Goal: Information Seeking & Learning: Learn about a topic

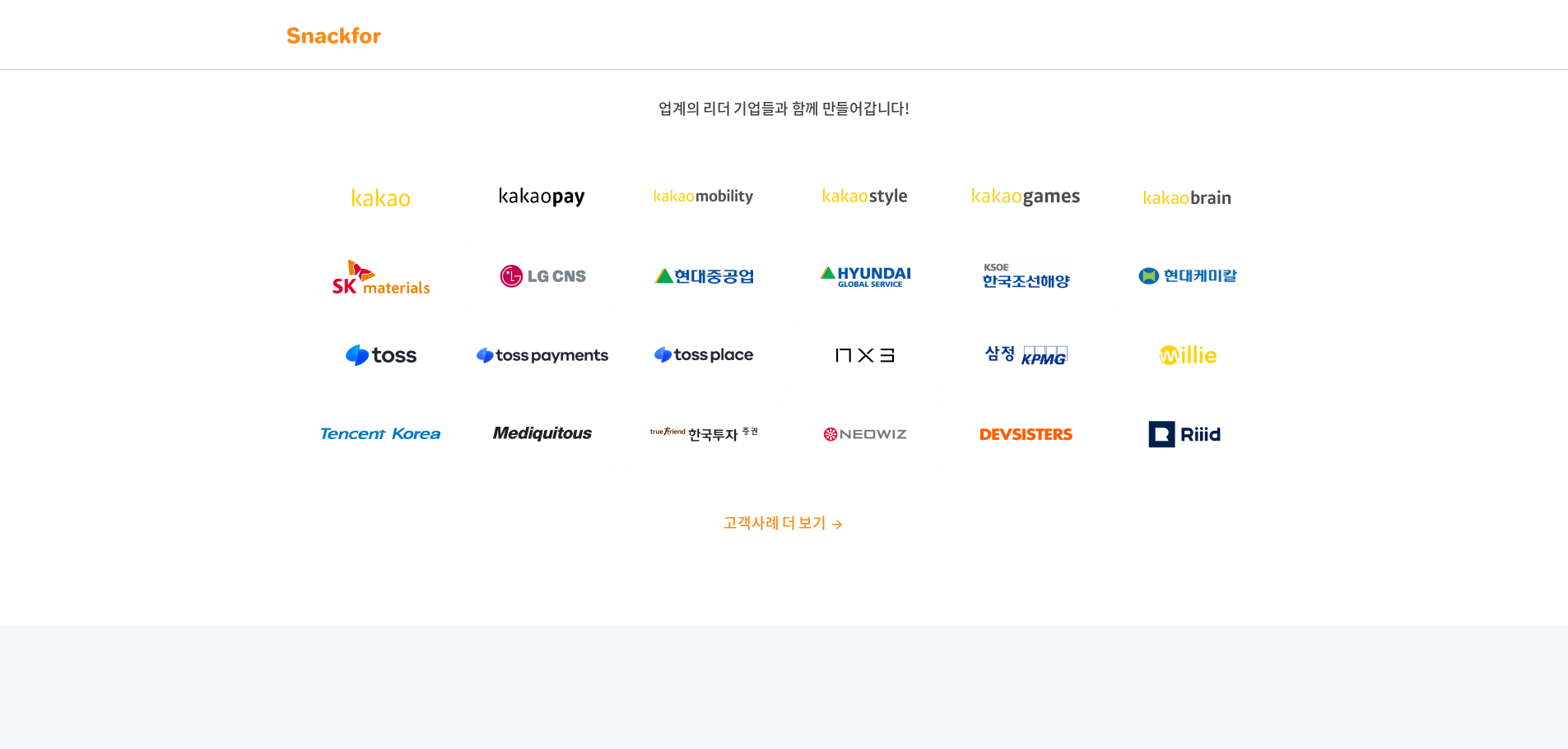
click at [805, 524] on span "고객사례 더 보기" at bounding box center [774, 523] width 102 height 22
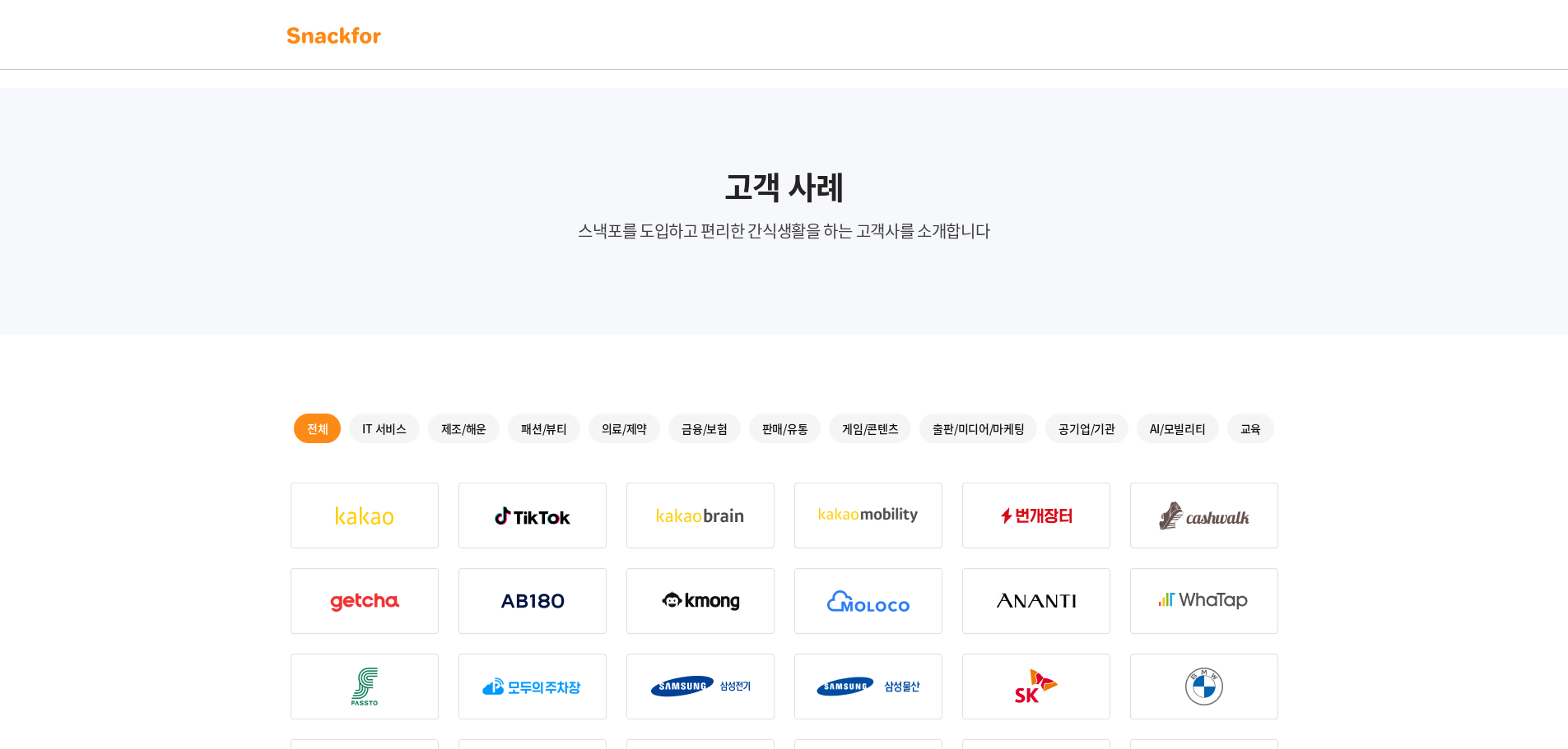
click at [384, 420] on div "IT 서비스" at bounding box center [384, 428] width 70 height 29
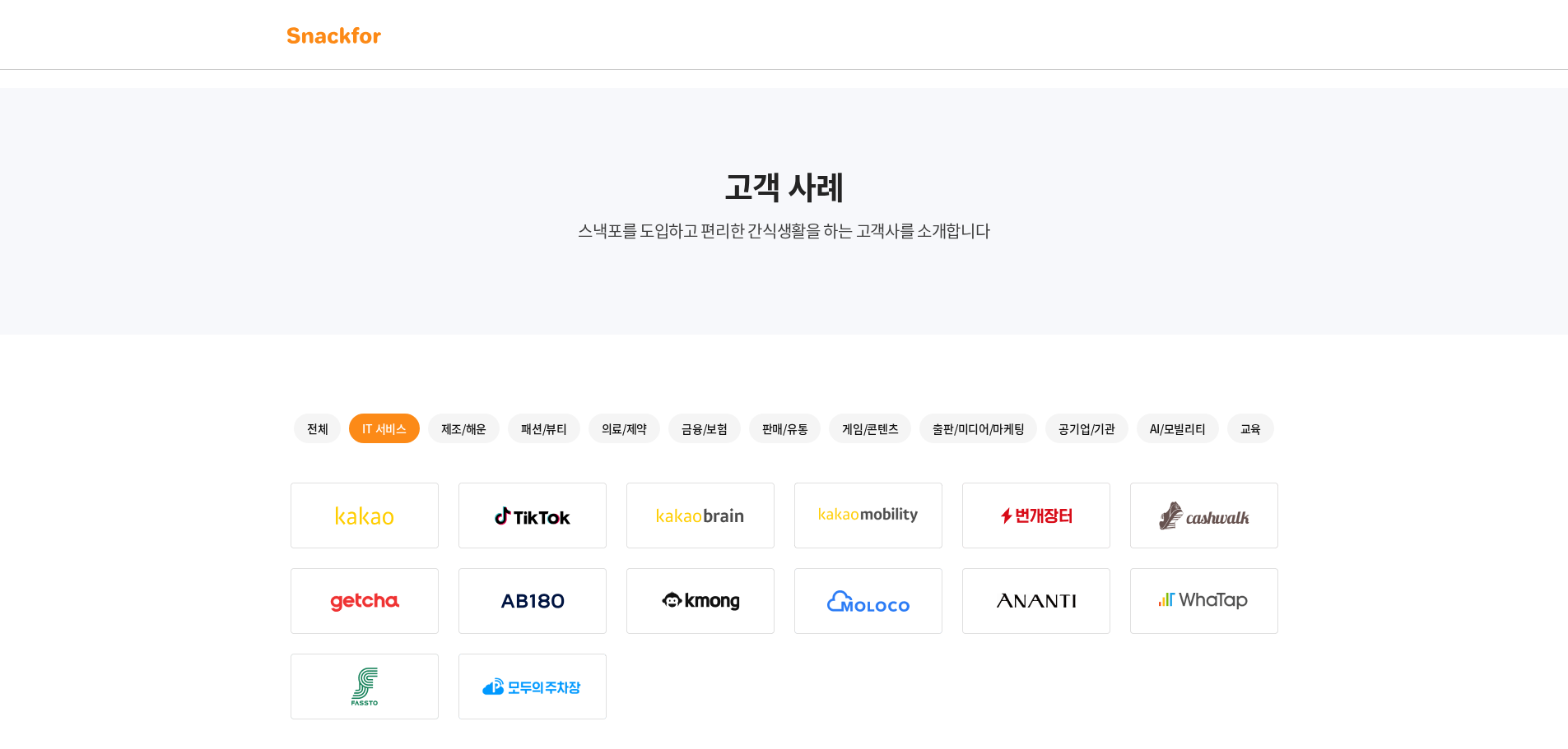
scroll to position [83, 0]
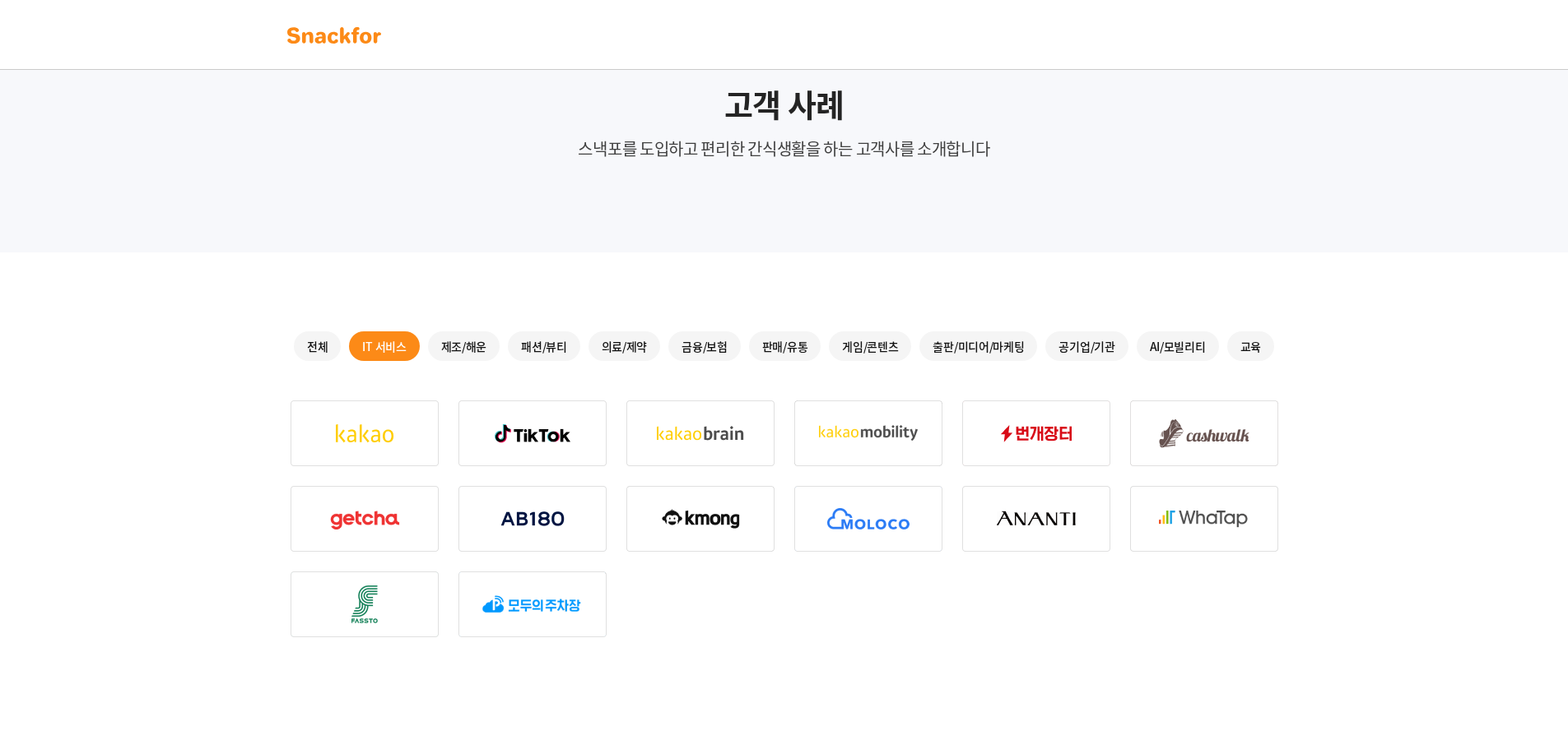
click at [362, 44] on img at bounding box center [334, 35] width 104 height 27
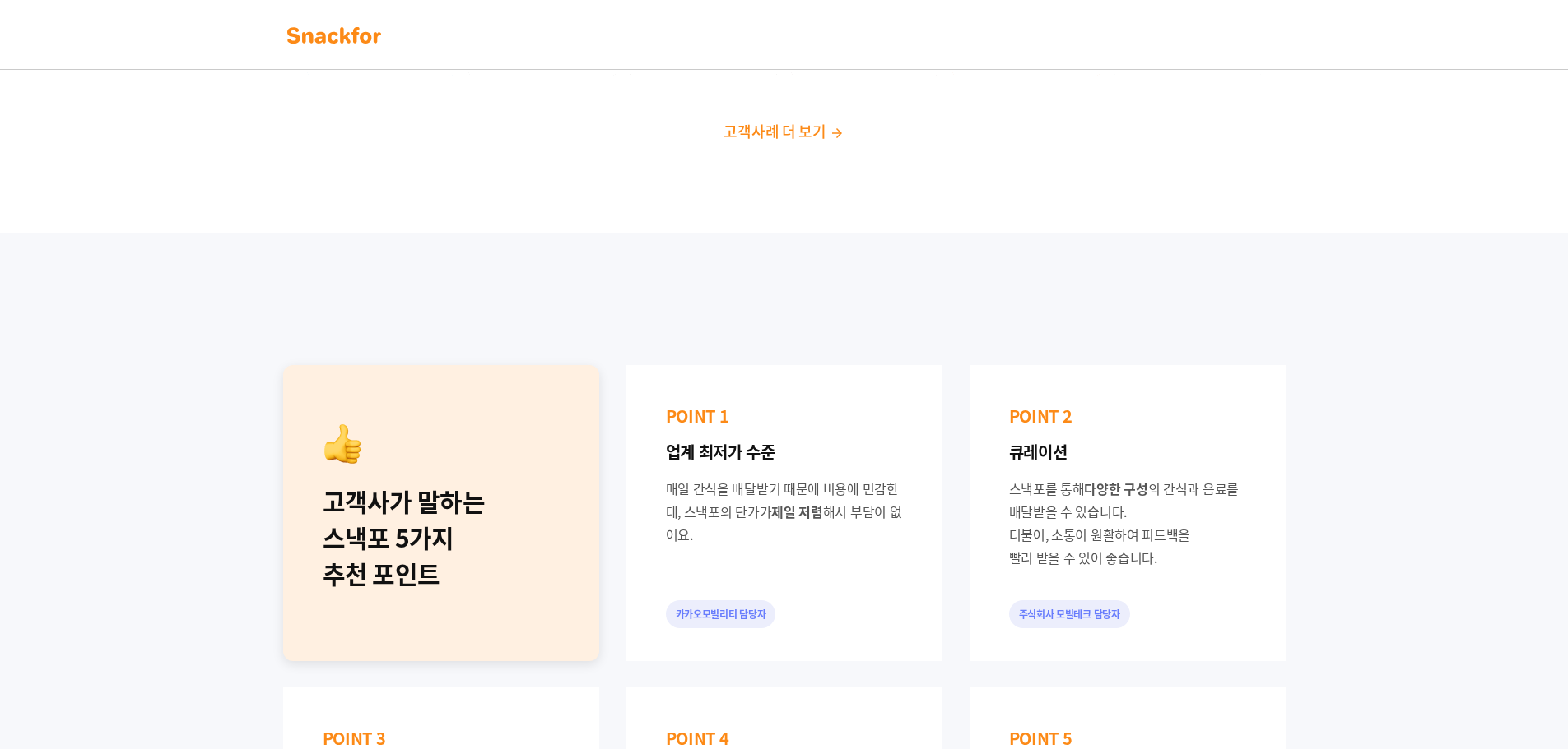
scroll to position [493, 0]
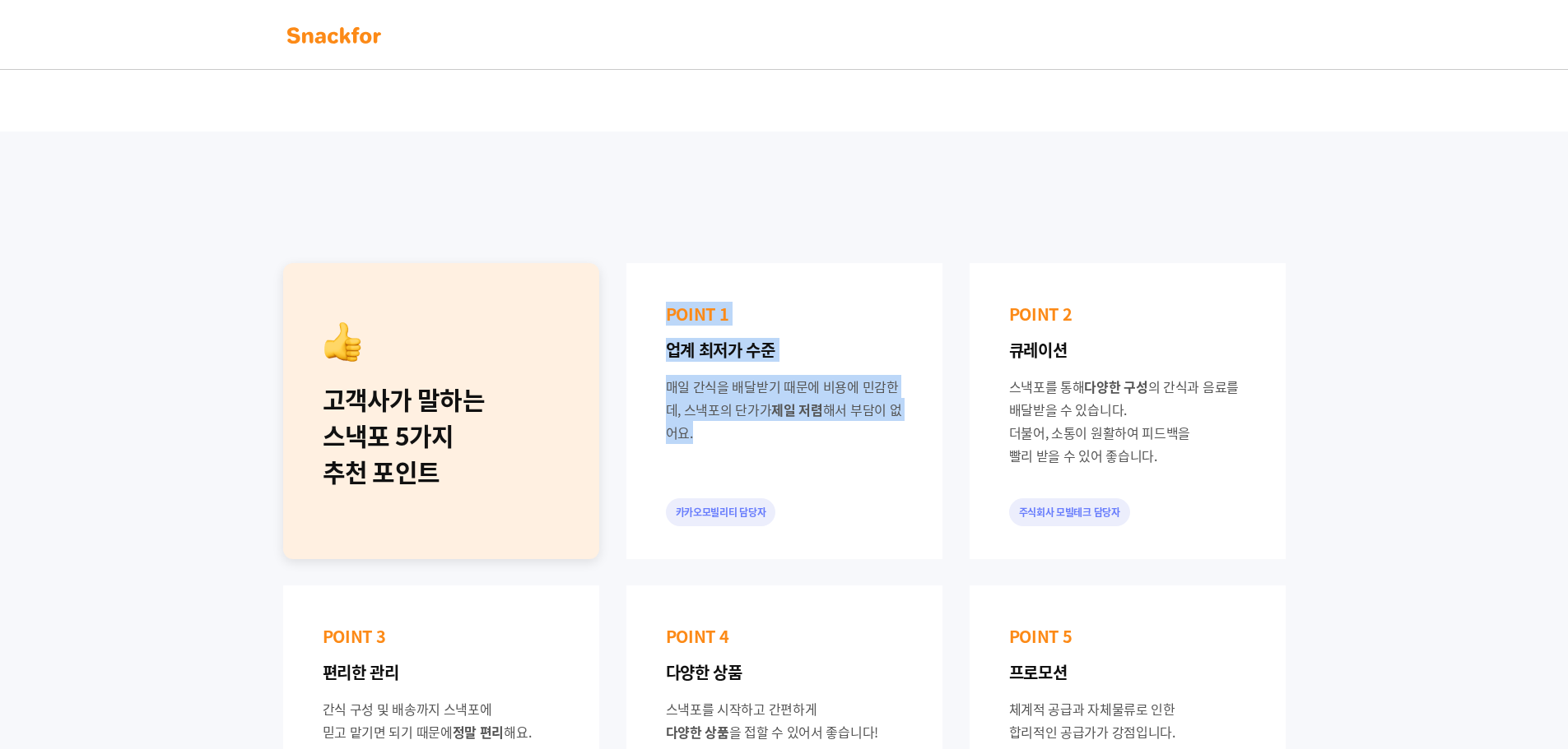
drag, startPoint x: 815, startPoint y: 453, endPoint x: 900, endPoint y: 506, distance: 100.2
click at [609, 270] on div "고객사가 말하는 스낵포 5가지 추천 포인트 POINT 1 업계 최저가 수준 매일 간식을 배달받기 때문에 비용에 민감한데, 스낵포의 단가가 제일…" at bounding box center [784, 572] width 1029 height 645
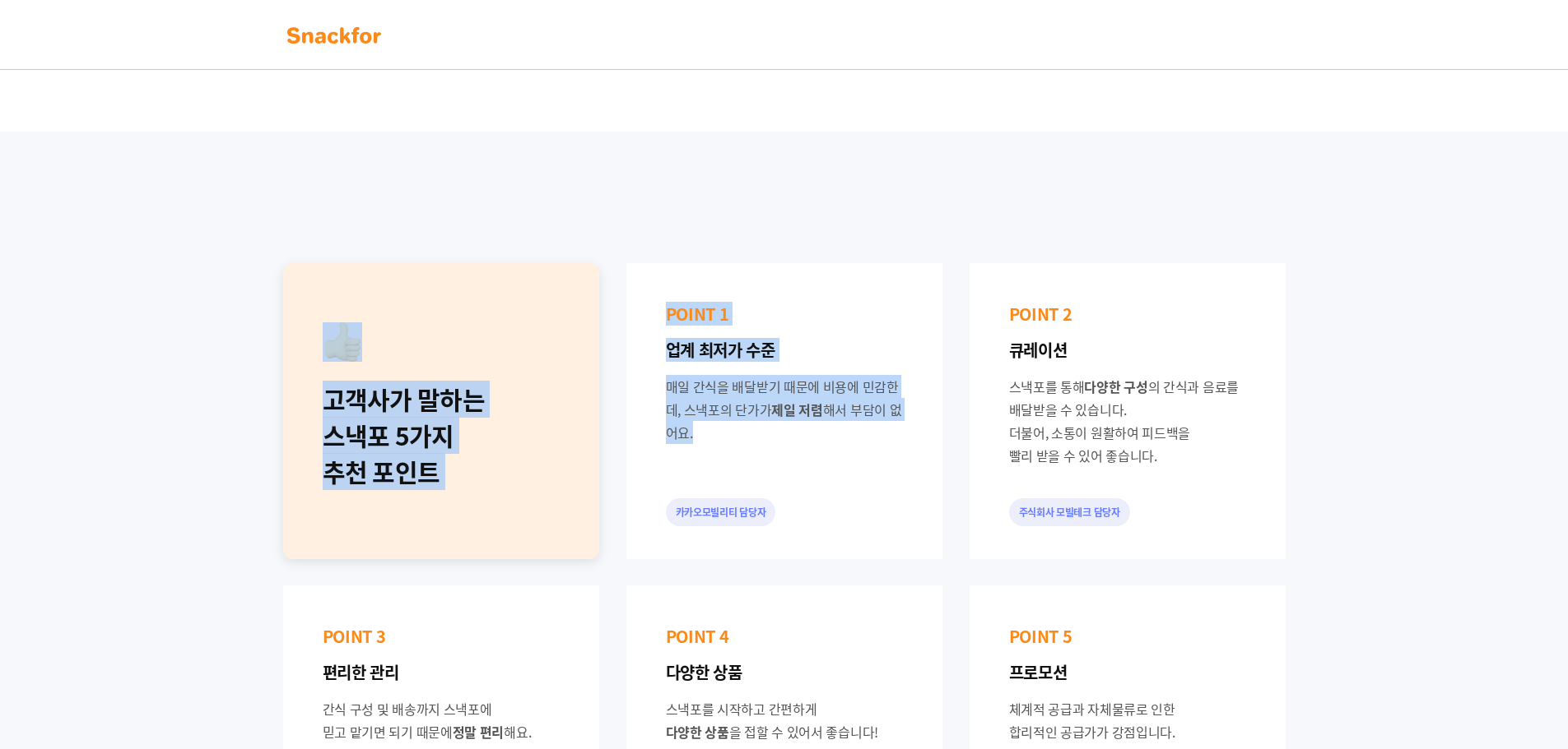
click at [900, 506] on div "POINT 1 업계 최저가 수준 매일 간식을 배달받기 때문에 비용에 민감한데, 스낵포의 단가가 제일 저렴 해서 부담이 없어요. 카카오모빌리티 …" at bounding box center [784, 412] width 316 height 296
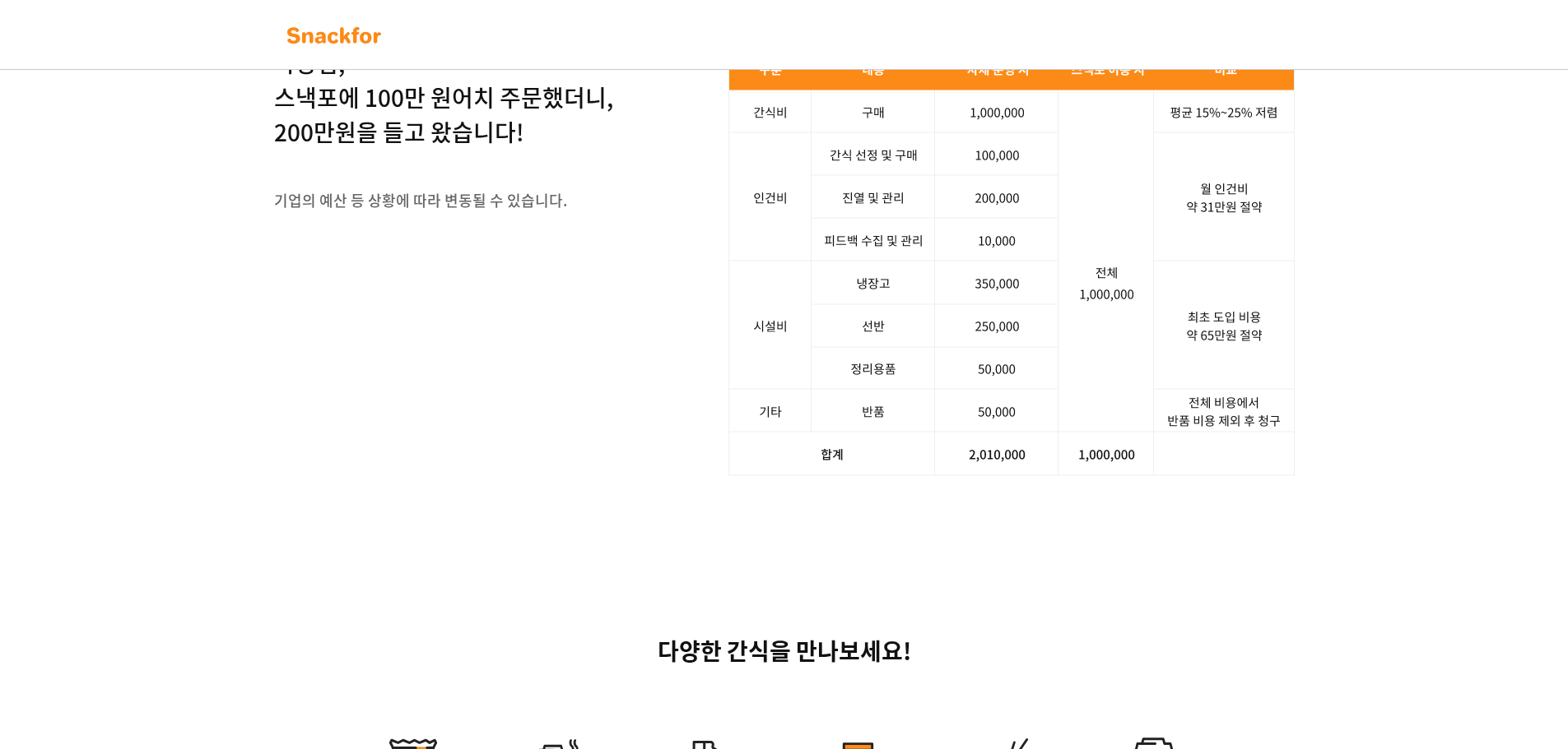
scroll to position [0, 0]
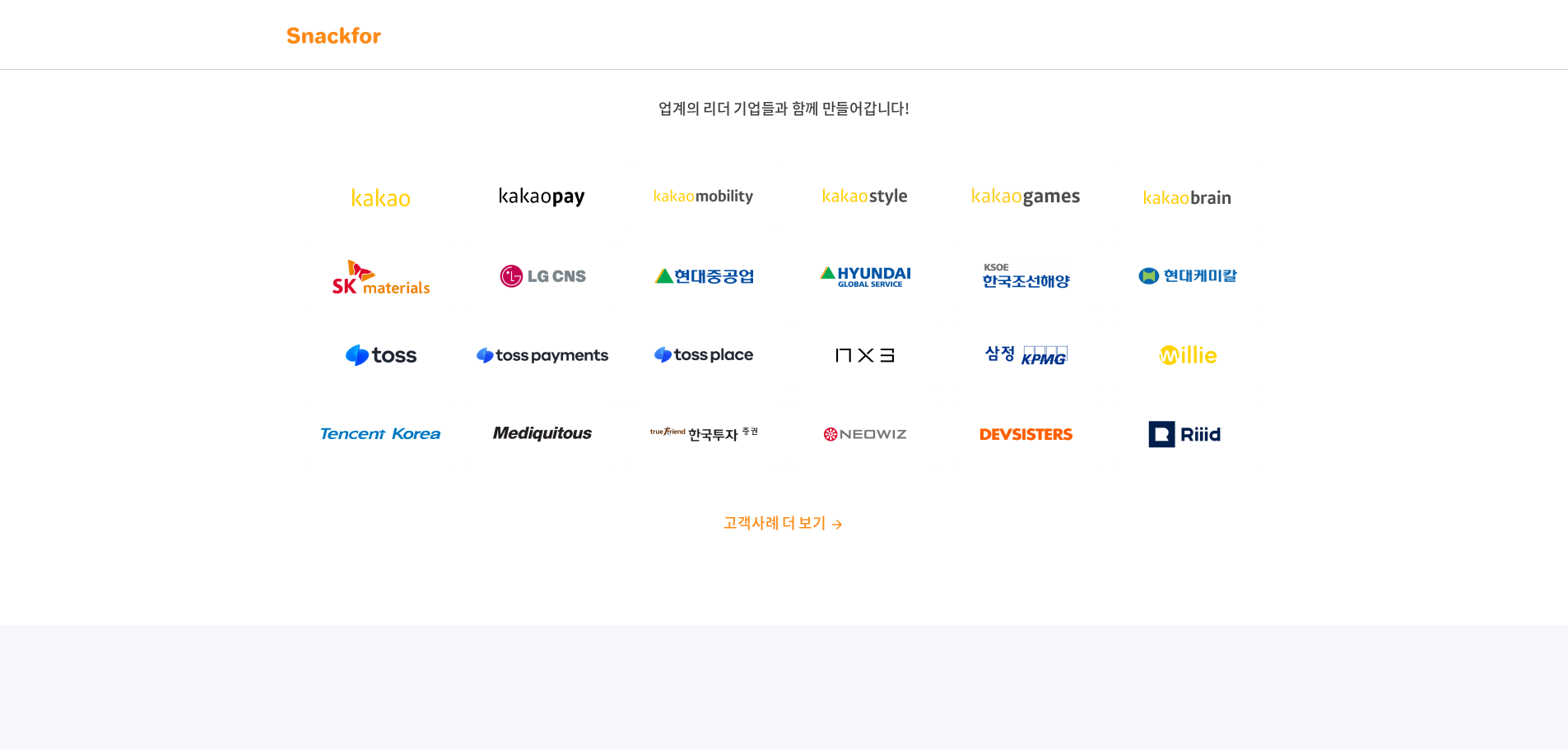
click at [351, 33] on img at bounding box center [334, 35] width 104 height 27
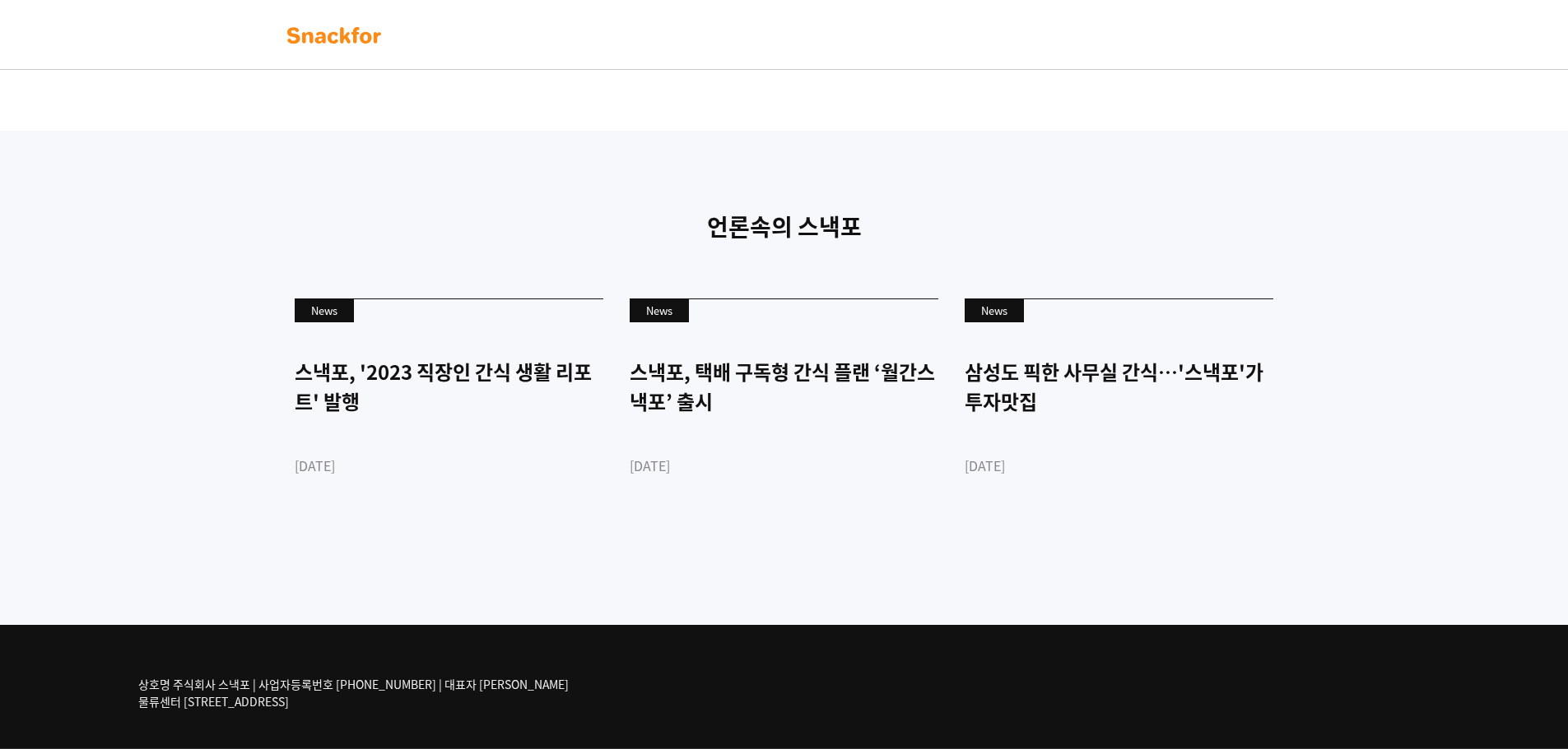
scroll to position [3875, 0]
